Goal: Communication & Community: Participate in discussion

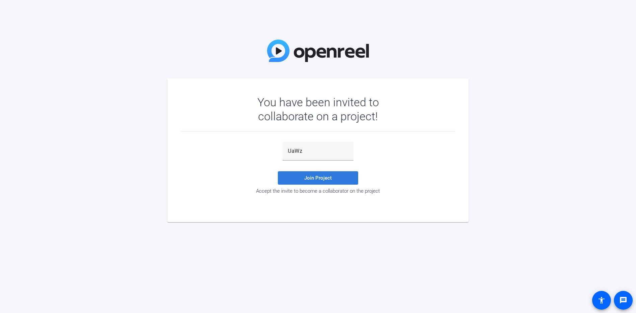
click at [319, 180] on span "Join Project" at bounding box center [317, 178] width 27 height 6
click at [306, 151] on input "UaWz" at bounding box center [318, 151] width 60 height 8
click at [325, 177] on span "Join Project" at bounding box center [317, 178] width 27 height 6
drag, startPoint x: 307, startPoint y: 150, endPoint x: 284, endPoint y: 149, distance: 23.8
click at [284, 149] on div "UaWz" at bounding box center [318, 151] width 71 height 19
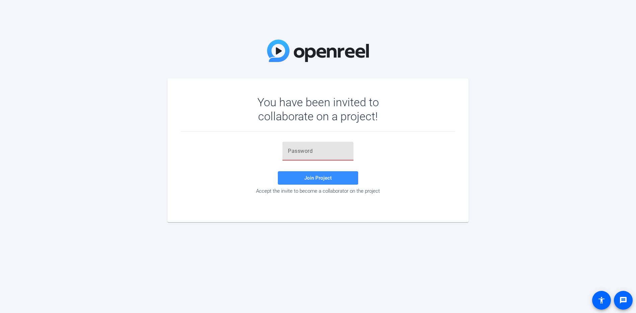
paste input "an ADLS Gen2 Storage container associated with our Workbench"
drag, startPoint x: 349, startPoint y: 151, endPoint x: 303, endPoint y: 150, distance: 45.9
click at [307, 150] on div "an ADLS Gen2 Storage container associated with our Workbench" at bounding box center [318, 151] width 71 height 19
drag, startPoint x: 286, startPoint y: 150, endPoint x: 348, endPoint y: 147, distance: 62.7
click at [348, 147] on div "an ADLS Gen2 Storage container associated with our Workbench" at bounding box center [318, 151] width 71 height 19
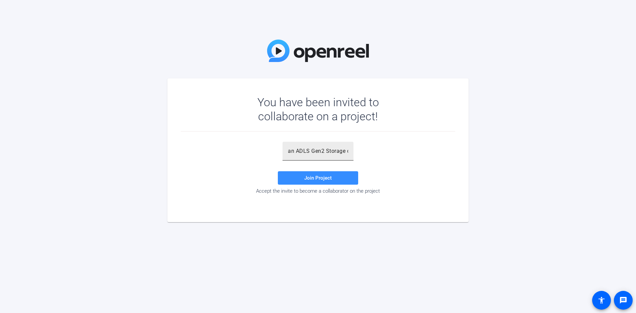
drag, startPoint x: 350, startPoint y: 150, endPoint x: 328, endPoint y: 149, distance: 22.1
click at [328, 149] on div "an ADLS Gen2 Storage container associated with our Workbench" at bounding box center [318, 151] width 71 height 19
type input "a"
paste input "UaWz"
type input "UaWz"
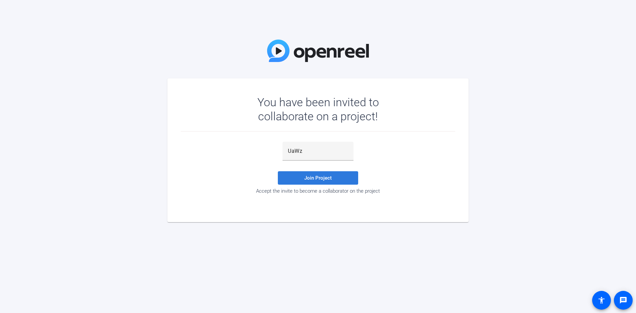
click at [328, 176] on span "Join Project" at bounding box center [317, 178] width 27 height 6
drag, startPoint x: 311, startPoint y: 148, endPoint x: 269, endPoint y: 150, distance: 41.9
click at [269, 150] on div "UaWz Invalid token, email or password Join Project Accept the invite to become …" at bounding box center [318, 168] width 275 height 52
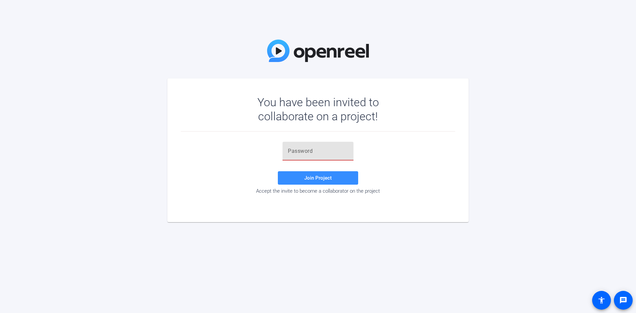
paste input "thum'}"
type input "thum'}"
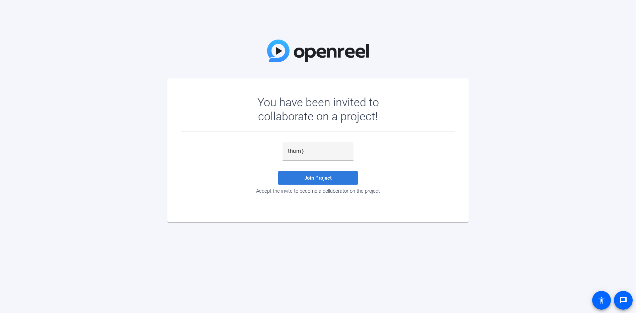
click at [322, 175] on span "Join Project" at bounding box center [317, 178] width 27 height 6
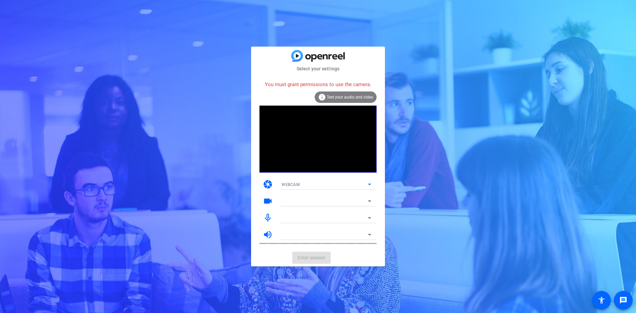
click at [368, 184] on icon at bounding box center [370, 184] width 8 height 8
click at [307, 208] on mat-option "DESKTOP" at bounding box center [326, 208] width 100 height 11
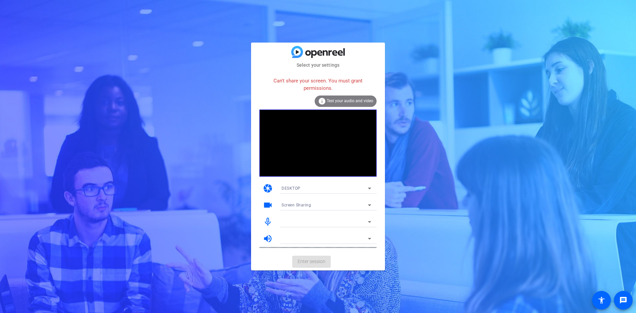
click at [329, 101] on span "Test your audio and video" at bounding box center [350, 100] width 47 height 5
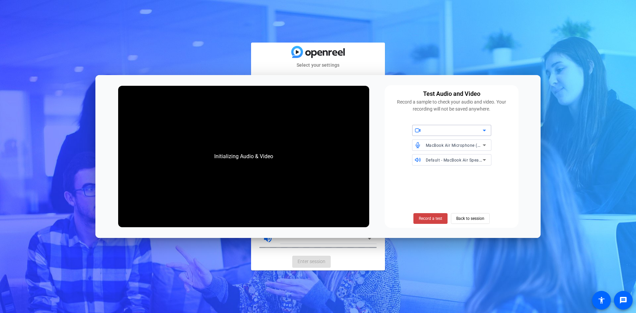
click at [486, 129] on icon at bounding box center [484, 130] width 8 height 8
click at [484, 131] on icon at bounding box center [484, 131] width 3 height 2
click at [465, 219] on span "Back to session" at bounding box center [470, 218] width 28 height 13
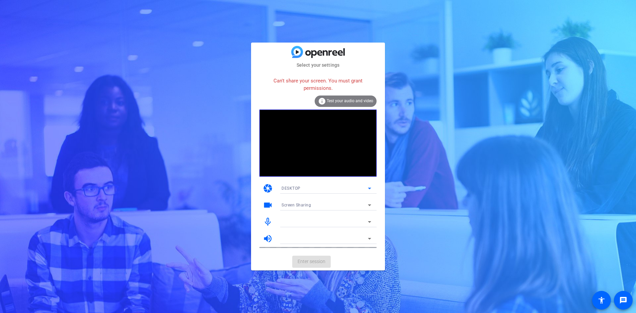
click at [368, 188] on icon at bounding box center [370, 188] width 8 height 8
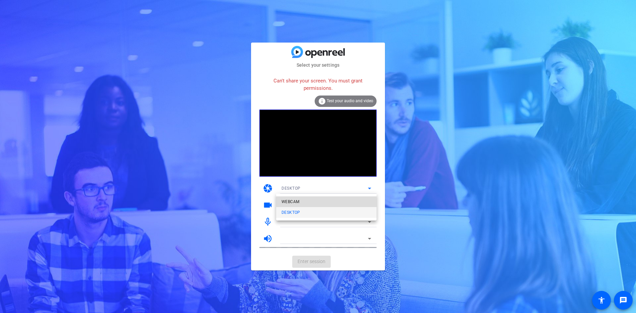
click at [329, 200] on mat-option "WEBCAM" at bounding box center [326, 201] width 100 height 11
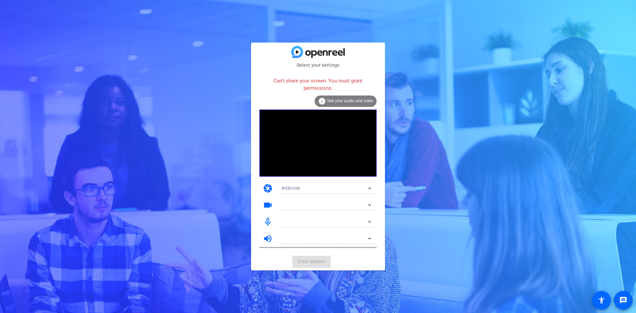
click at [315, 258] on mat-card-actions "Enter session" at bounding box center [318, 261] width 134 height 17
click at [368, 204] on icon at bounding box center [370, 205] width 8 height 8
click at [370, 205] on icon at bounding box center [369, 205] width 3 height 2
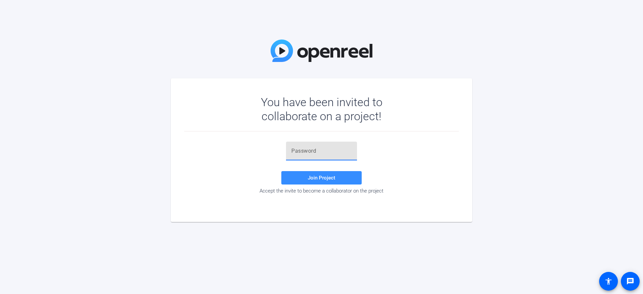
click at [302, 150] on input "text" at bounding box center [321, 151] width 60 height 8
paste input "thum'}"
type input "thum'}"
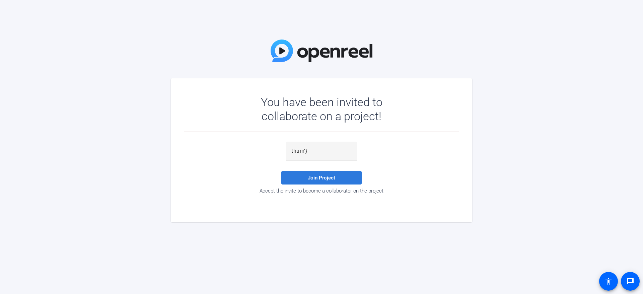
click at [310, 177] on span "Join Project" at bounding box center [321, 178] width 27 height 6
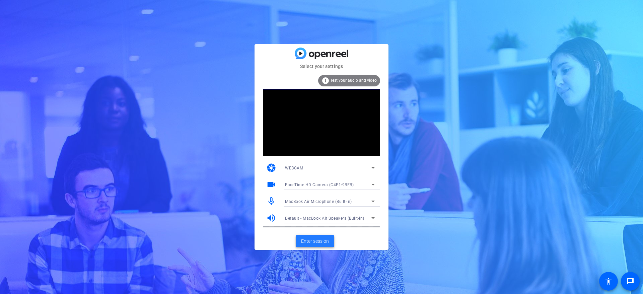
click at [326, 240] on span "Enter session" at bounding box center [315, 241] width 28 height 7
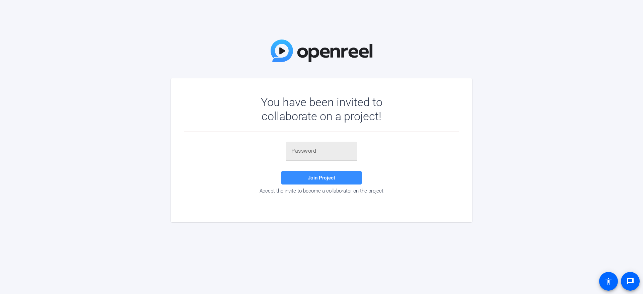
click at [301, 152] on input "text" at bounding box center [321, 151] width 60 height 8
paste input "thum'}"
type input "thum'}"
click at [324, 178] on span "Join Project" at bounding box center [321, 178] width 27 height 6
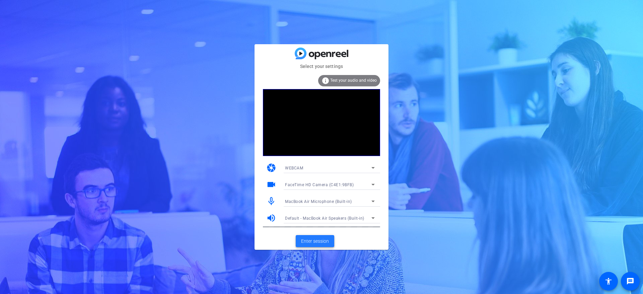
click at [309, 241] on span "Enter session" at bounding box center [315, 241] width 28 height 7
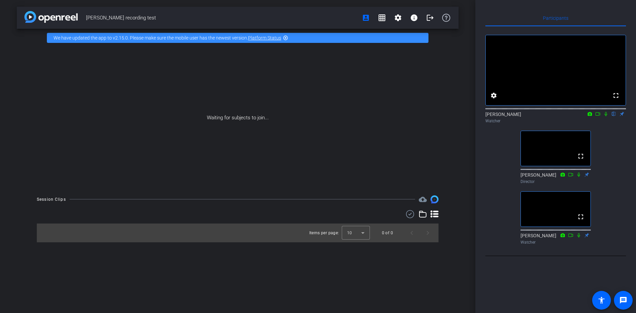
click at [605, 116] on icon at bounding box center [606, 114] width 3 height 4
